Goal: Task Accomplishment & Management: Complete application form

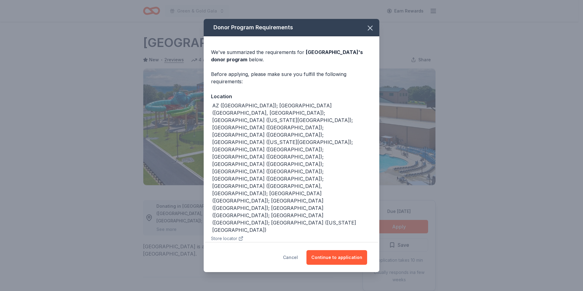
click at [298, 250] on button "Cancel" at bounding box center [290, 257] width 15 height 15
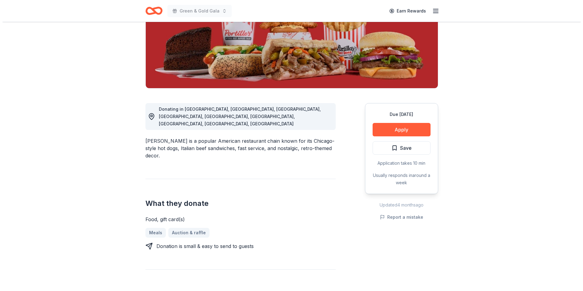
scroll to position [91, 0]
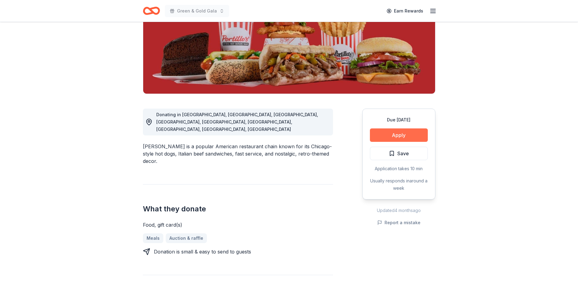
click at [399, 133] on button "Apply" at bounding box center [399, 134] width 58 height 13
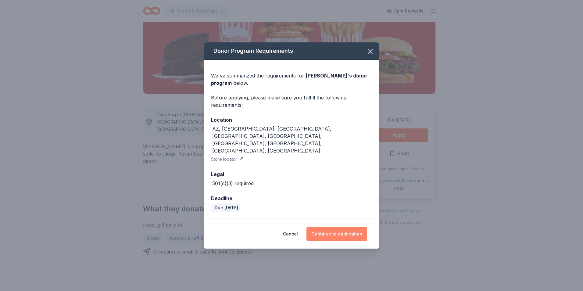
click at [343, 227] on button "Continue to application" at bounding box center [336, 234] width 61 height 15
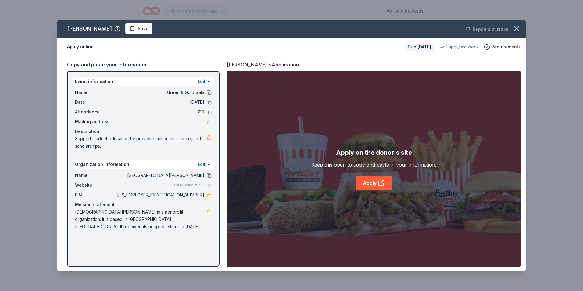
click at [85, 48] on button "Apply online" at bounding box center [80, 47] width 27 height 13
click at [370, 187] on link "Apply" at bounding box center [373, 183] width 37 height 15
